Goal: Information Seeking & Learning: Learn about a topic

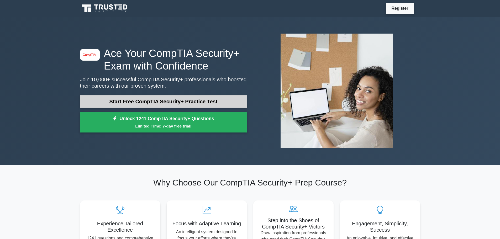
drag, startPoint x: 0, startPoint y: 0, endPoint x: 154, endPoint y: 102, distance: 184.7
click at [154, 102] on link "Start Free CompTIA Security+ Practice Test" at bounding box center [163, 101] width 167 height 13
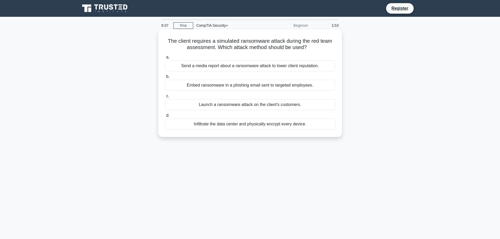
click at [237, 86] on div "Embed ransomware in a phishing email sent to targeted employees." at bounding box center [250, 85] width 170 height 11
click at [165, 79] on input "b. Embed ransomware in a phishing email sent to targeted employees." at bounding box center [165, 76] width 0 height 3
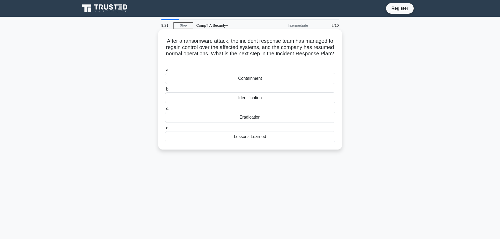
click at [250, 78] on div "Containment" at bounding box center [250, 78] width 170 height 11
click at [165, 72] on input "a. Containment" at bounding box center [165, 69] width 0 height 3
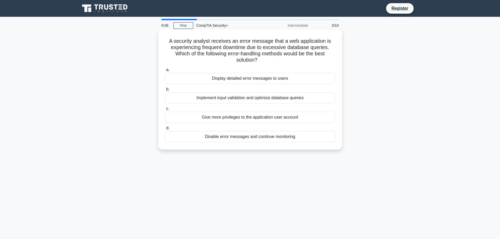
click at [242, 98] on div "Implement input validation and optimize database queries" at bounding box center [250, 97] width 170 height 11
click at [165, 91] on input "b. Implement input validation and optimize database queries" at bounding box center [165, 89] width 0 height 3
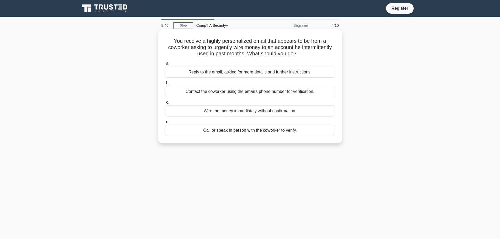
click at [248, 133] on div "Call or speak in person with the coworker to verify." at bounding box center [250, 130] width 170 height 11
click at [165, 124] on input "d. Call or speak in person with the coworker to verify." at bounding box center [165, 121] width 0 height 3
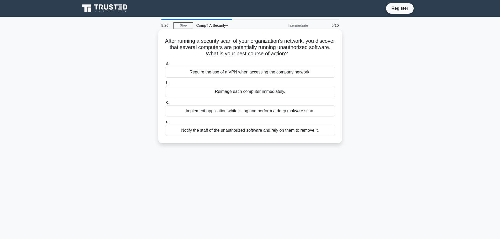
click at [245, 131] on div "Notify the staff of the unauthorized software and rely on them to remove it." at bounding box center [250, 130] width 170 height 11
click at [165, 124] on input "d. Notify the staff of the unauthorized software and rely on them to remove it." at bounding box center [165, 121] width 0 height 3
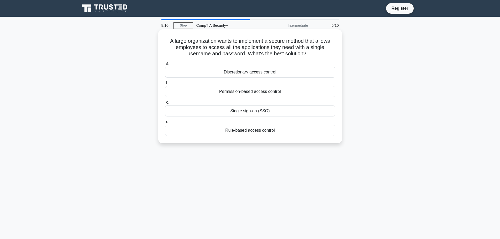
click at [261, 113] on div "Single sign-on (SSO)" at bounding box center [250, 111] width 170 height 11
click at [165, 104] on input "c. Single sign-on (SSO)" at bounding box center [165, 102] width 0 height 3
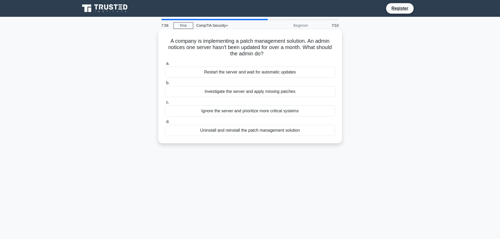
click at [236, 93] on div "Investigate the server and apply missing patches" at bounding box center [250, 91] width 170 height 11
click at [165, 85] on input "b. Investigate the server and apply missing patches" at bounding box center [165, 82] width 0 height 3
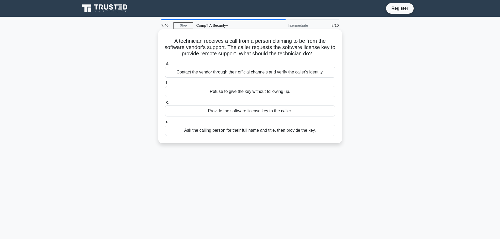
click at [251, 75] on div "Contact the vendor through their official channels and verify the caller's iden…" at bounding box center [250, 72] width 170 height 11
click at [165, 65] on input "a. Contact the vendor through their official channels and verify the caller's i…" at bounding box center [165, 63] width 0 height 3
click at [265, 134] on div "Identify areas for improvement and create an action plan." at bounding box center [250, 130] width 170 height 11
click at [165, 124] on input "d. Identify areas for improvement and create an action plan." at bounding box center [165, 121] width 0 height 3
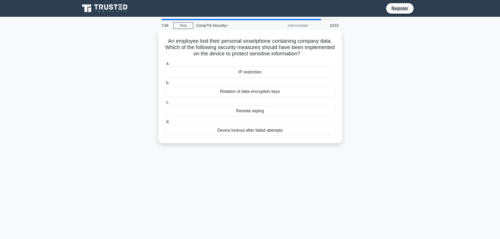
click at [259, 113] on div "Remote wiping" at bounding box center [250, 111] width 170 height 11
click at [165, 104] on input "c. Remote wiping" at bounding box center [165, 102] width 0 height 3
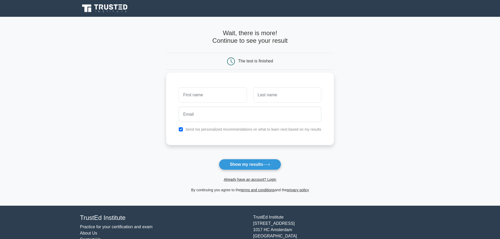
click at [211, 129] on label "Send me personalized recommendations on what to learn next based on my results" at bounding box center [253, 129] width 136 height 4
click at [181, 130] on input "checkbox" at bounding box center [181, 129] width 4 height 4
checkbox input "false"
drag, startPoint x: 193, startPoint y: 95, endPoint x: 202, endPoint y: 93, distance: 8.7
click at [194, 94] on input "text" at bounding box center [213, 94] width 68 height 15
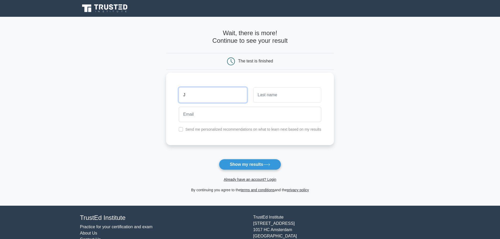
type input "J"
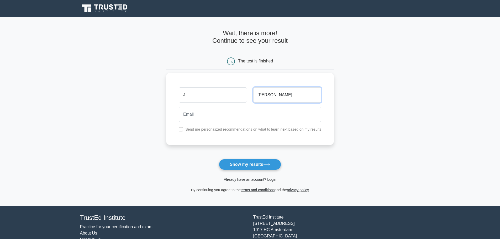
type input "Mata"
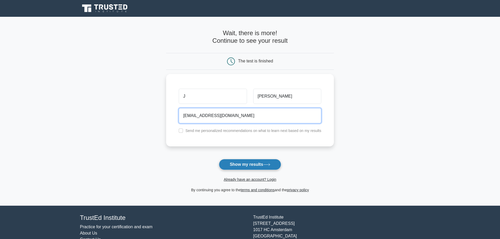
type input "jmata079@gmail.com"
drag, startPoint x: 256, startPoint y: 163, endPoint x: 252, endPoint y: 165, distance: 4.2
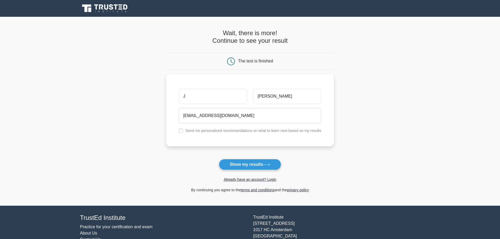
click at [256, 164] on button "Show my results" at bounding box center [250, 164] width 62 height 11
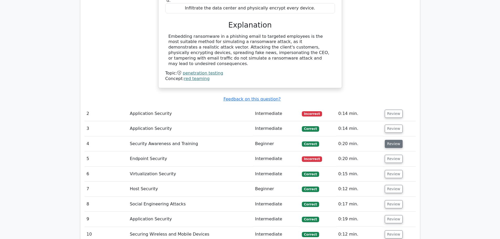
scroll to position [525, 0]
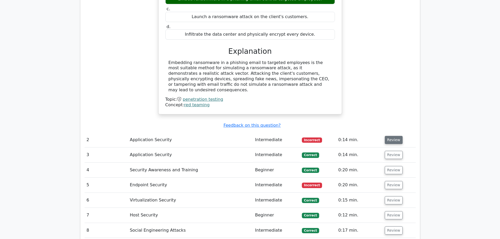
click at [390, 136] on button "Review" at bounding box center [394, 140] width 18 height 8
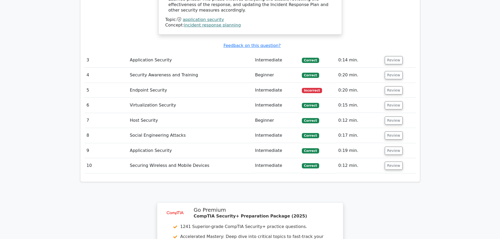
scroll to position [814, 0]
click at [394, 56] on button "Review" at bounding box center [394, 60] width 18 height 8
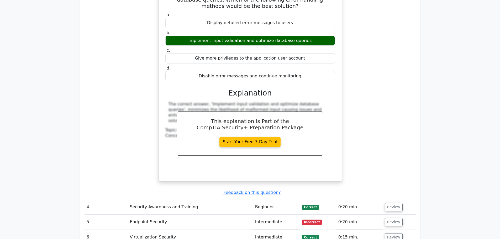
scroll to position [945, 0]
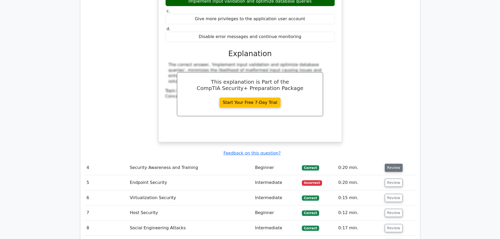
click at [387, 164] on button "Review" at bounding box center [394, 168] width 18 height 8
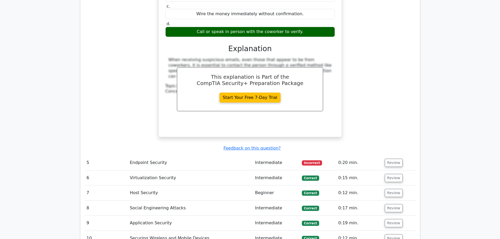
scroll to position [1208, 0]
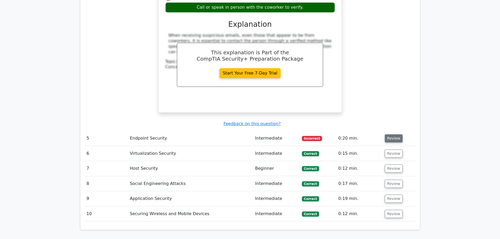
click at [393, 134] on button "Review" at bounding box center [394, 138] width 18 height 8
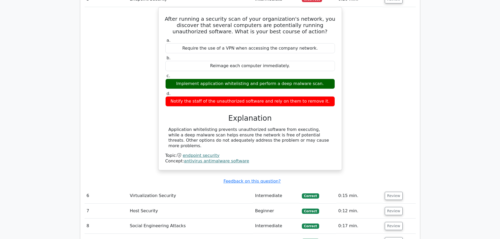
scroll to position [1418, 0]
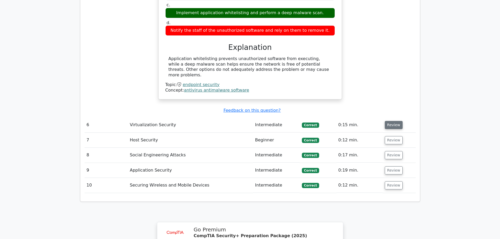
click at [397, 121] on button "Review" at bounding box center [394, 125] width 18 height 8
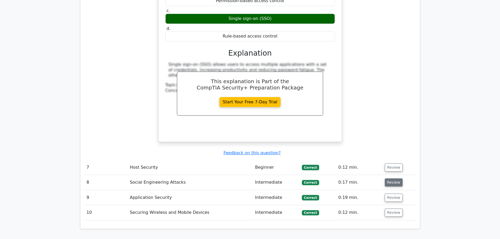
scroll to position [1654, 0]
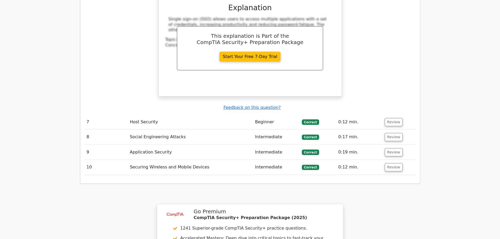
click at [394, 130] on td "Review" at bounding box center [399, 137] width 33 height 15
click at [394, 118] on button "Review" at bounding box center [394, 122] width 18 height 8
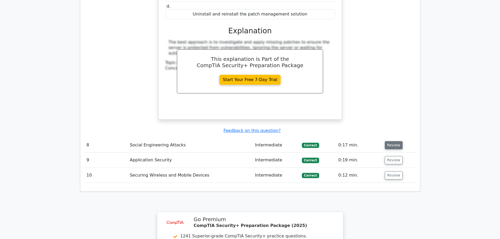
click at [391, 141] on button "Review" at bounding box center [394, 145] width 18 height 8
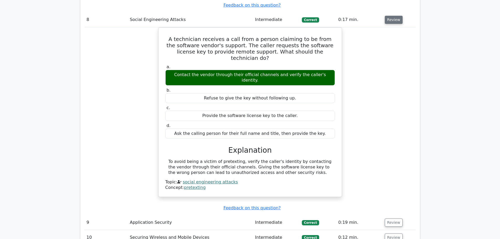
scroll to position [2022, 0]
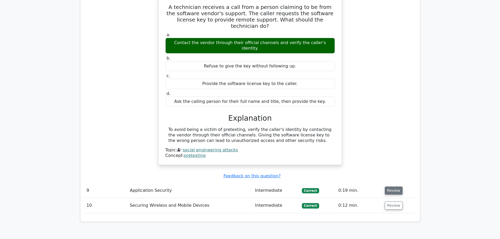
click at [390, 187] on button "Review" at bounding box center [394, 191] width 18 height 8
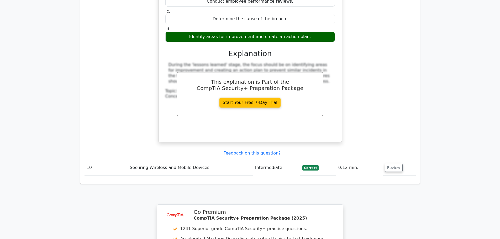
scroll to position [2284, 0]
click at [393, 164] on button "Review" at bounding box center [394, 168] width 18 height 8
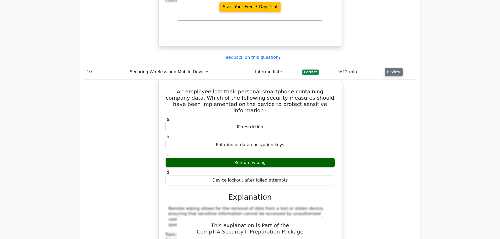
scroll to position [2389, 0]
